Goal: Browse casually: Explore the website without a specific task or goal

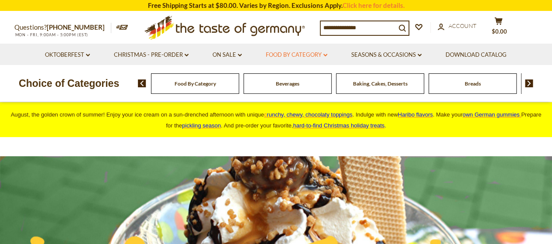
click at [307, 51] on link "Food By Category dropdown_arrow" at bounding box center [297, 55] width 62 height 10
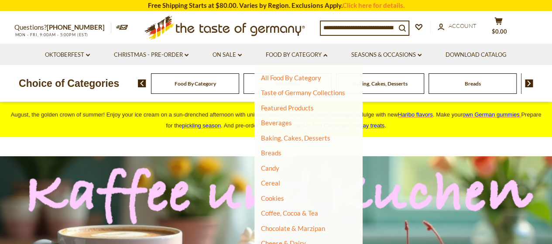
scroll to position [44, 0]
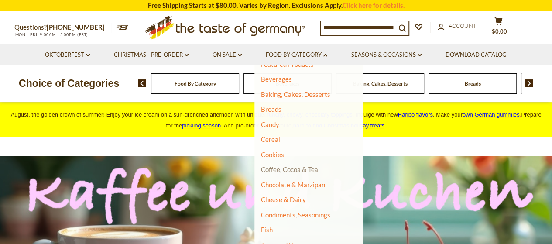
click at [287, 168] on link "Coffee, Cocoa & Tea" at bounding box center [289, 169] width 57 height 8
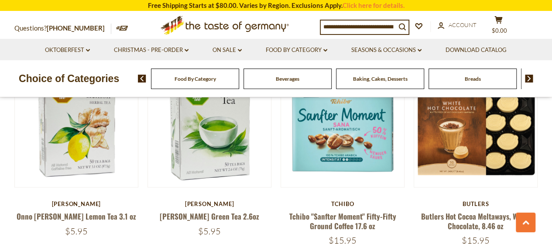
scroll to position [917, 0]
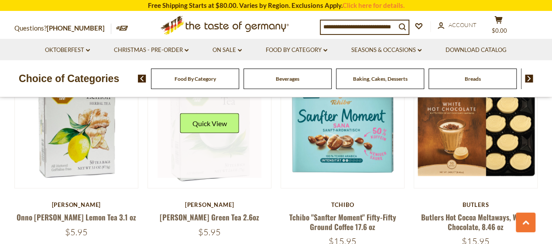
click at [220, 132] on link at bounding box center [210, 127] width 104 height 104
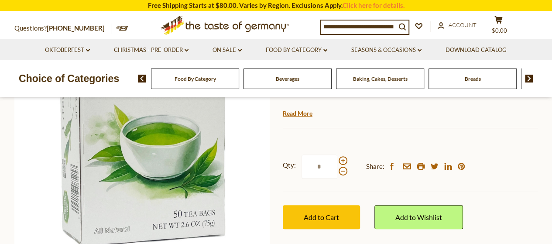
scroll to position [131, 0]
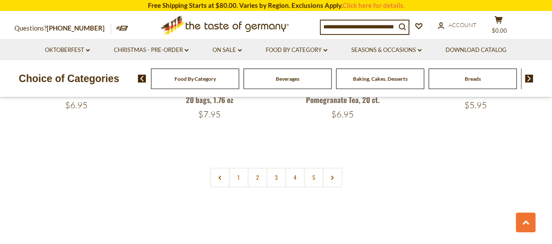
scroll to position [2095, 0]
click at [257, 170] on link "2" at bounding box center [258, 177] width 20 height 20
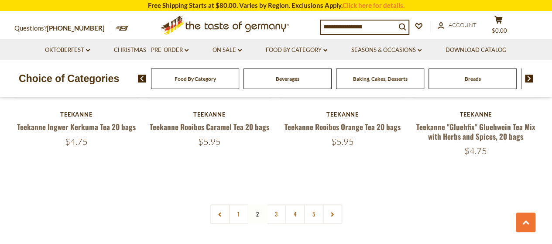
scroll to position [2043, 0]
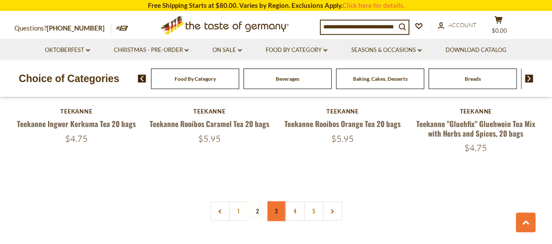
click at [273, 201] on link "3" at bounding box center [276, 211] width 20 height 20
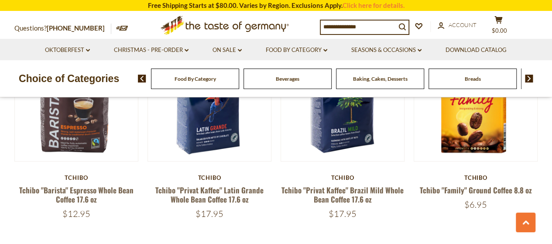
scroll to position [2008, 0]
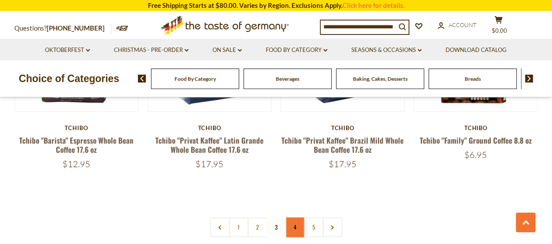
click at [294, 226] on link "4" at bounding box center [295, 227] width 20 height 20
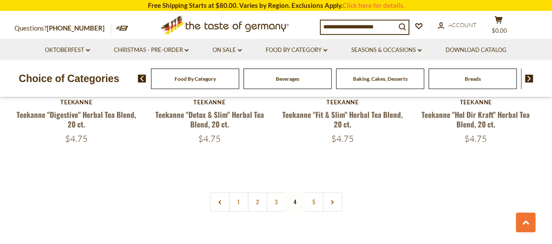
scroll to position [2043, 0]
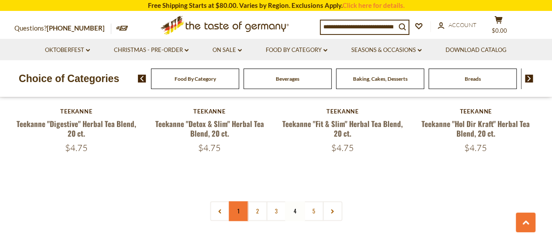
click at [242, 206] on link "1" at bounding box center [239, 211] width 20 height 20
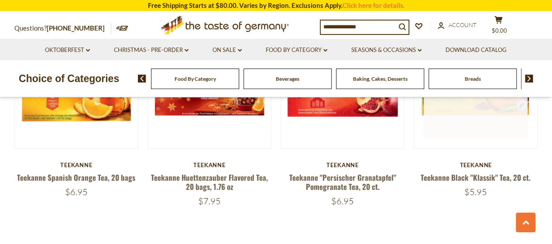
scroll to position [2095, 0]
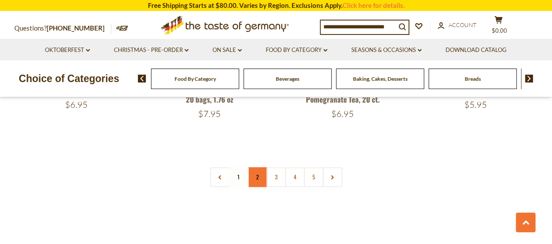
click at [253, 167] on link "2" at bounding box center [258, 177] width 20 height 20
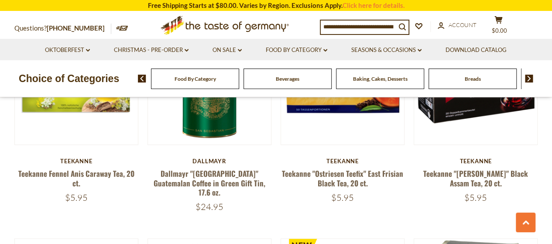
scroll to position [297, 0]
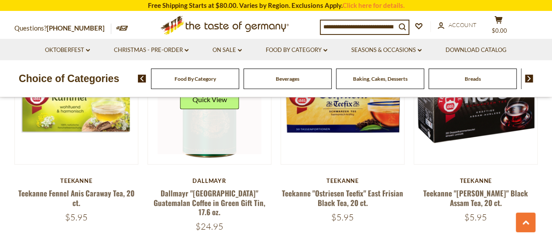
click at [206, 138] on link at bounding box center [210, 103] width 104 height 104
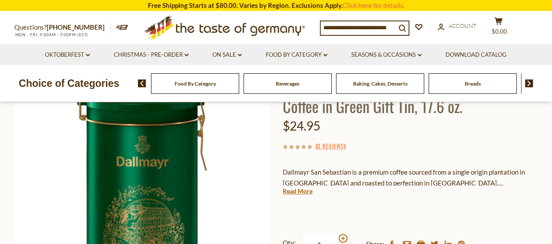
scroll to position [87, 0]
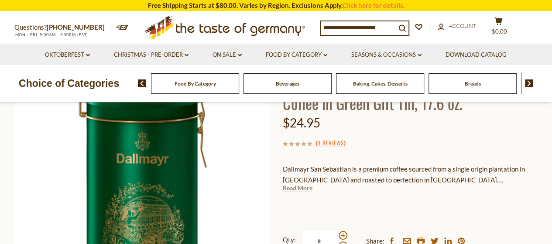
click at [294, 189] on link "Read More" at bounding box center [298, 188] width 30 height 9
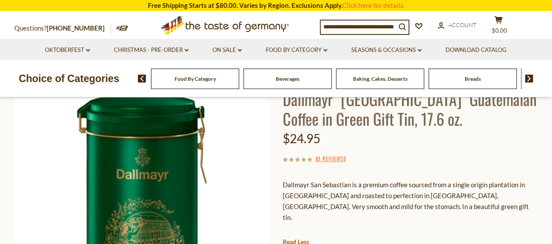
scroll to position [0, 0]
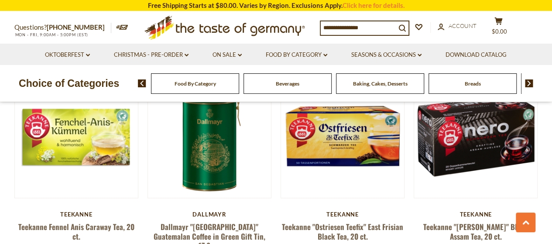
scroll to position [297, 0]
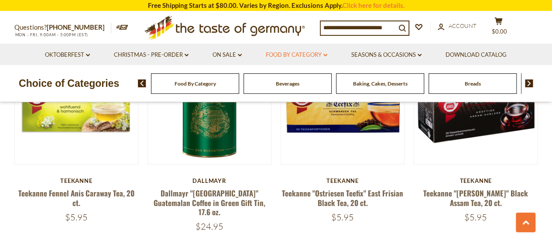
click at [302, 53] on link "Food By Category dropdown_arrow" at bounding box center [297, 55] width 62 height 10
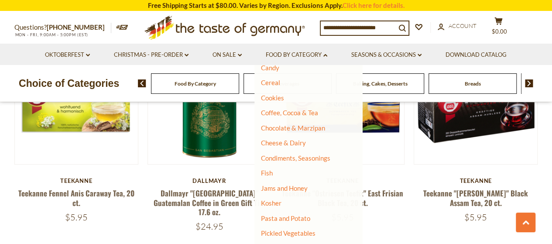
scroll to position [87, 0]
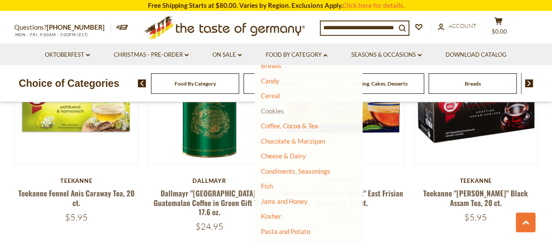
click at [272, 110] on link "Cookies" at bounding box center [272, 111] width 23 height 8
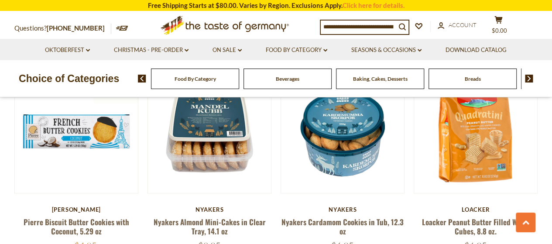
scroll to position [524, 0]
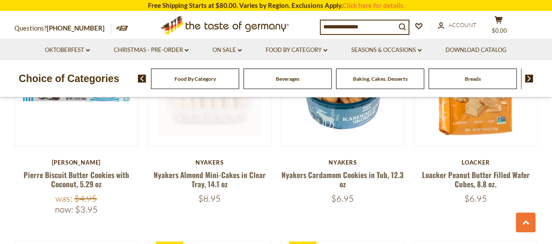
click at [208, 114] on link at bounding box center [210, 84] width 104 height 104
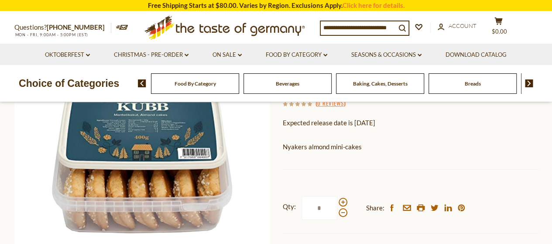
scroll to position [131, 0]
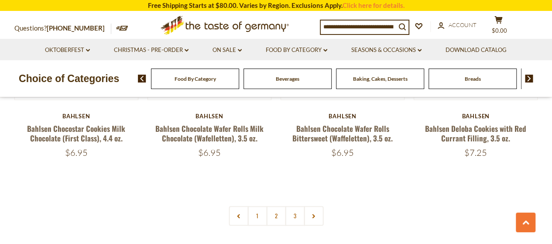
scroll to position [2052, 0]
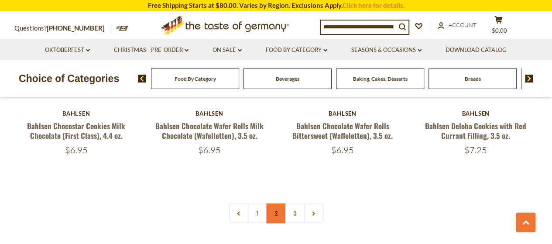
click at [278, 218] on link "2" at bounding box center [276, 213] width 20 height 20
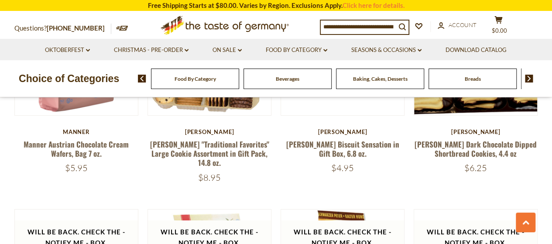
scroll to position [1476, 0]
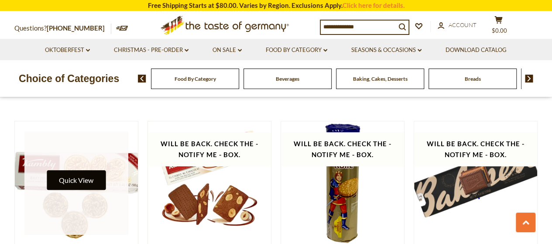
click at [94, 172] on button "Quick View" at bounding box center [76, 180] width 59 height 20
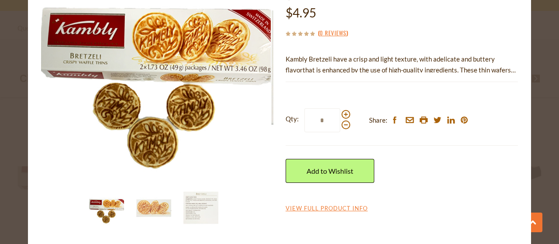
scroll to position [91, 0]
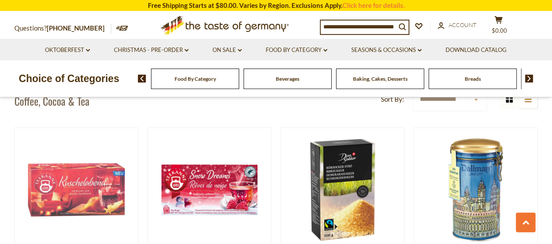
scroll to position [210, 0]
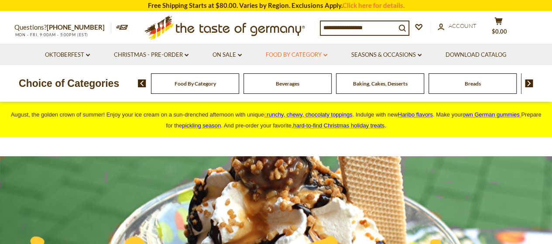
click at [299, 56] on link "Food By Category dropdown_arrow" at bounding box center [297, 55] width 62 height 10
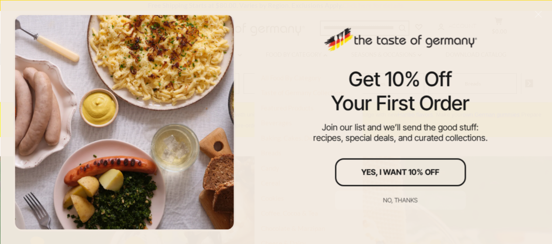
click at [282, 124] on div "Get 10% Off Your First Order Join our list and we’ll send the good stuff: recip…" at bounding box center [400, 122] width 304 height 244
click at [409, 197] on div "No, thanks" at bounding box center [400, 200] width 34 height 6
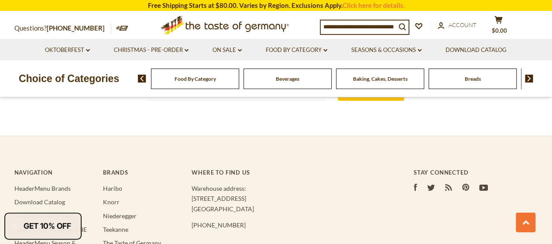
scroll to position [1454, 0]
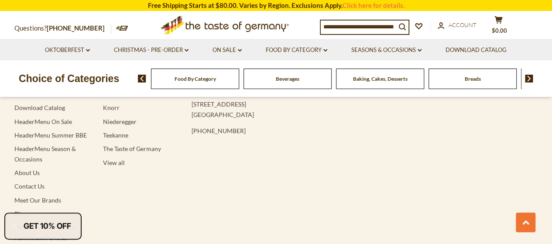
click at [305, 45] on li "Food By Category dropdown_arrow All Food By Category Taste of Germany Collectio…" at bounding box center [297, 49] width 84 height 21
click at [303, 51] on link "Food By Category dropdown_arrow" at bounding box center [297, 50] width 62 height 10
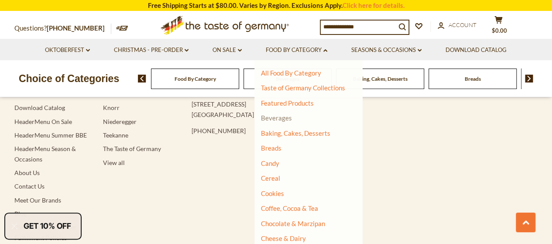
click at [283, 117] on link "Beverages" at bounding box center [276, 118] width 31 height 8
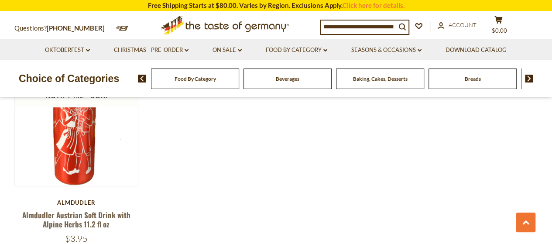
scroll to position [1746, 0]
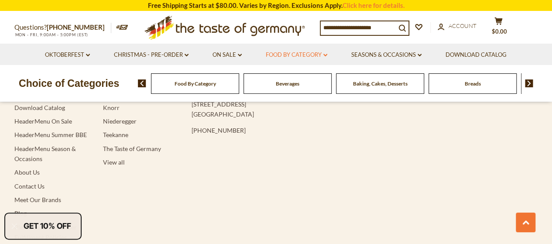
click at [292, 53] on link "Food By Category dropdown_arrow" at bounding box center [297, 55] width 62 height 10
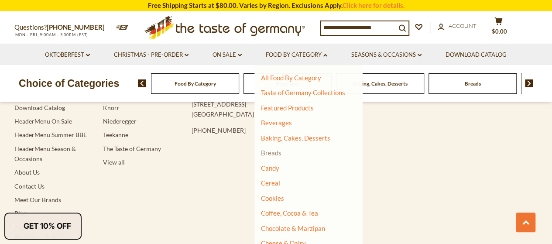
click at [266, 152] on link "Breads" at bounding box center [271, 153] width 21 height 8
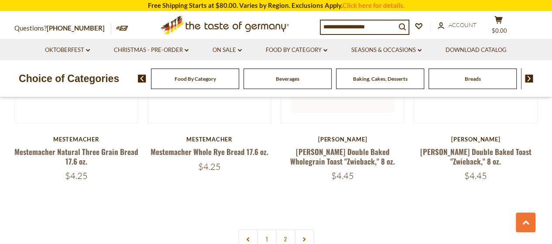
scroll to position [2095, 0]
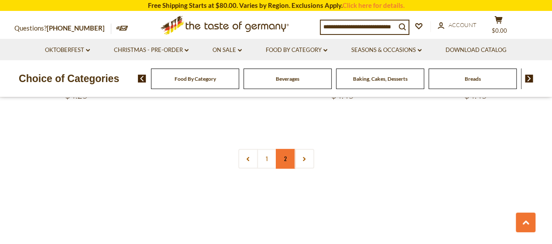
click at [289, 159] on link "2" at bounding box center [286, 159] width 20 height 20
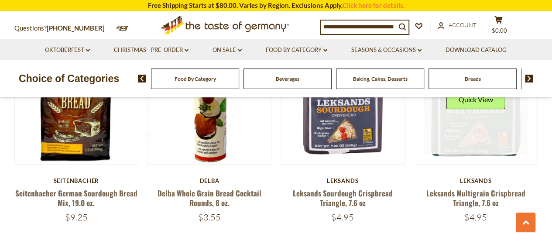
scroll to position [253, 0]
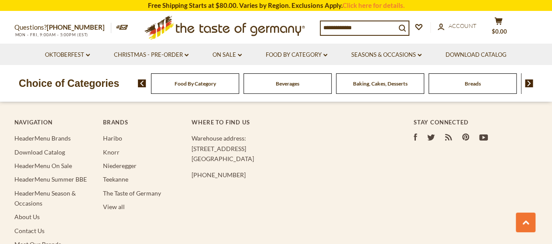
scroll to position [1440, 0]
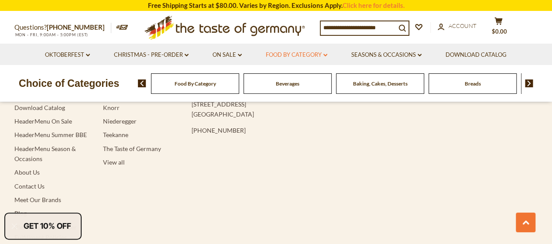
click at [313, 50] on link "Food By Category dropdown_arrow" at bounding box center [297, 55] width 62 height 10
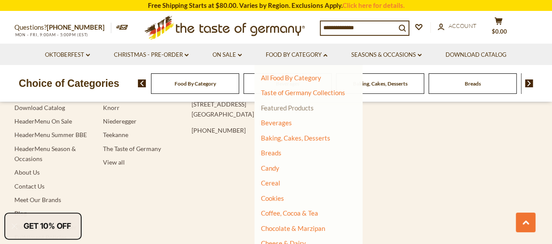
click at [284, 104] on link "Featured Products" at bounding box center [287, 108] width 53 height 8
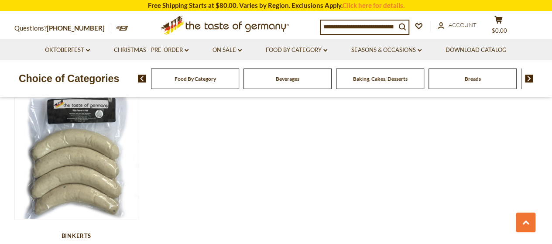
scroll to position [742, 0]
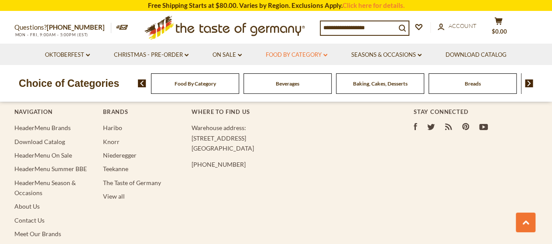
scroll to position [1440, 0]
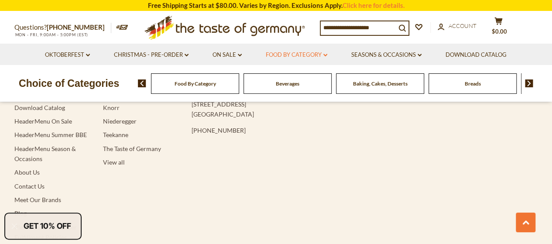
click at [287, 52] on link "Food By Category dropdown_arrow" at bounding box center [297, 55] width 62 height 10
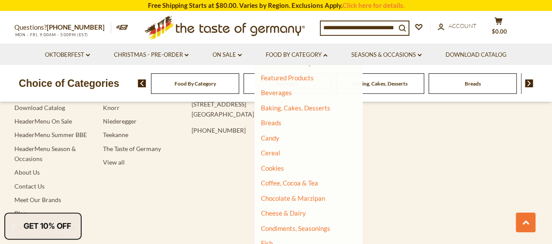
scroll to position [44, 0]
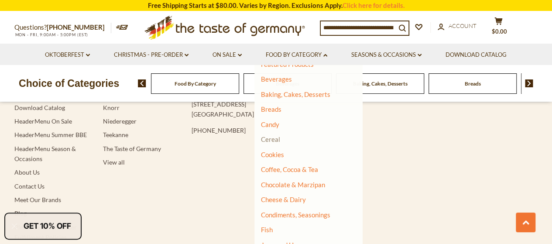
click at [271, 137] on link "Cereal" at bounding box center [270, 139] width 19 height 8
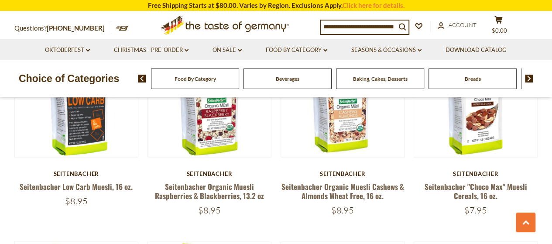
scroll to position [655, 0]
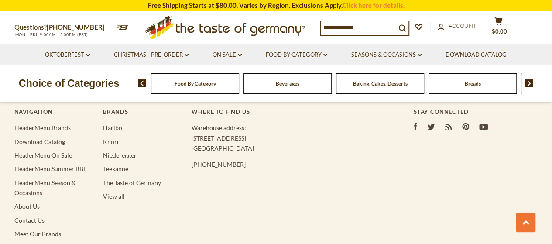
scroll to position [1440, 0]
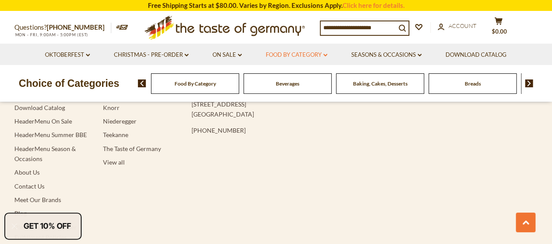
click at [295, 56] on link "Food By Category dropdown_arrow" at bounding box center [297, 55] width 62 height 10
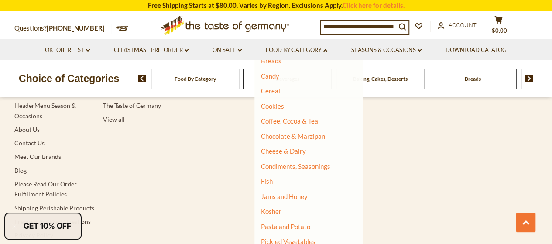
scroll to position [1484, 0]
click at [284, 148] on link "Cheese & Dairy" at bounding box center [283, 151] width 45 height 8
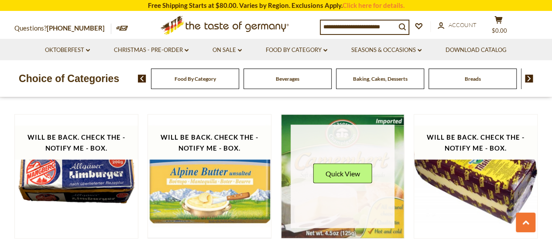
scroll to position [873, 0]
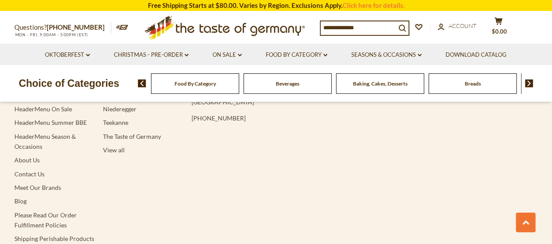
scroll to position [1484, 0]
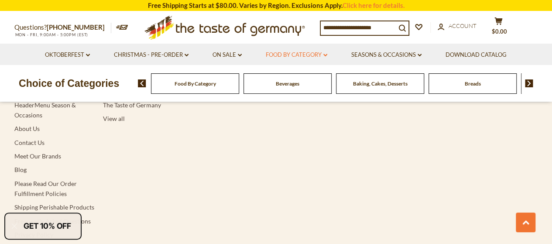
click at [294, 52] on link "Food By Category dropdown_arrow" at bounding box center [297, 55] width 62 height 10
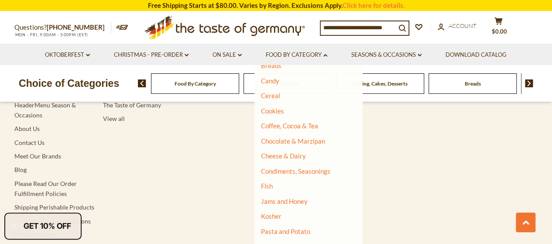
scroll to position [131, 0]
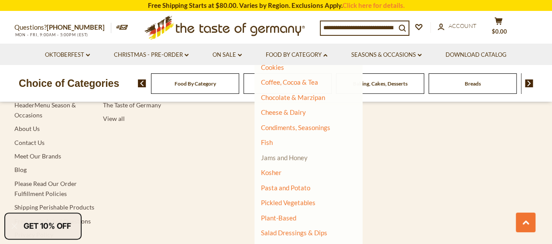
click at [275, 156] on link "Jams and Honey" at bounding box center [284, 158] width 47 height 8
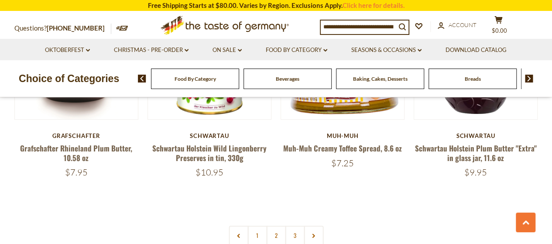
scroll to position [2095, 0]
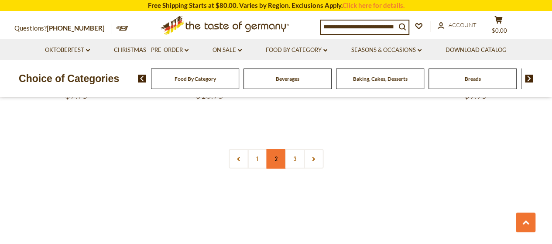
click at [273, 151] on link "2" at bounding box center [276, 159] width 20 height 20
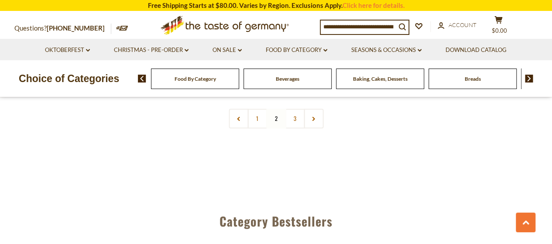
scroll to position [2130, 0]
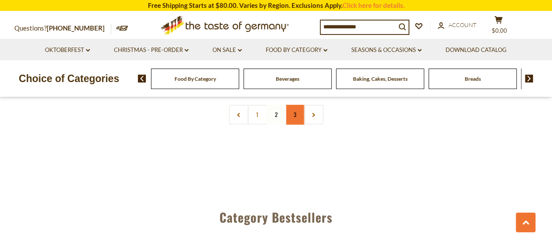
click at [299, 118] on link "3" at bounding box center [295, 115] width 20 height 20
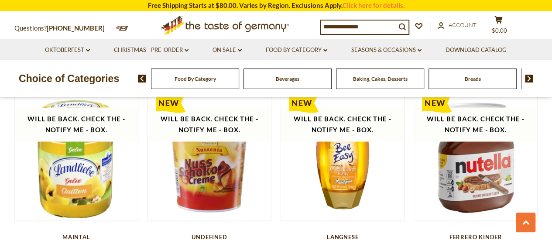
scroll to position [733, 0]
